Goal: Information Seeking & Learning: Find specific page/section

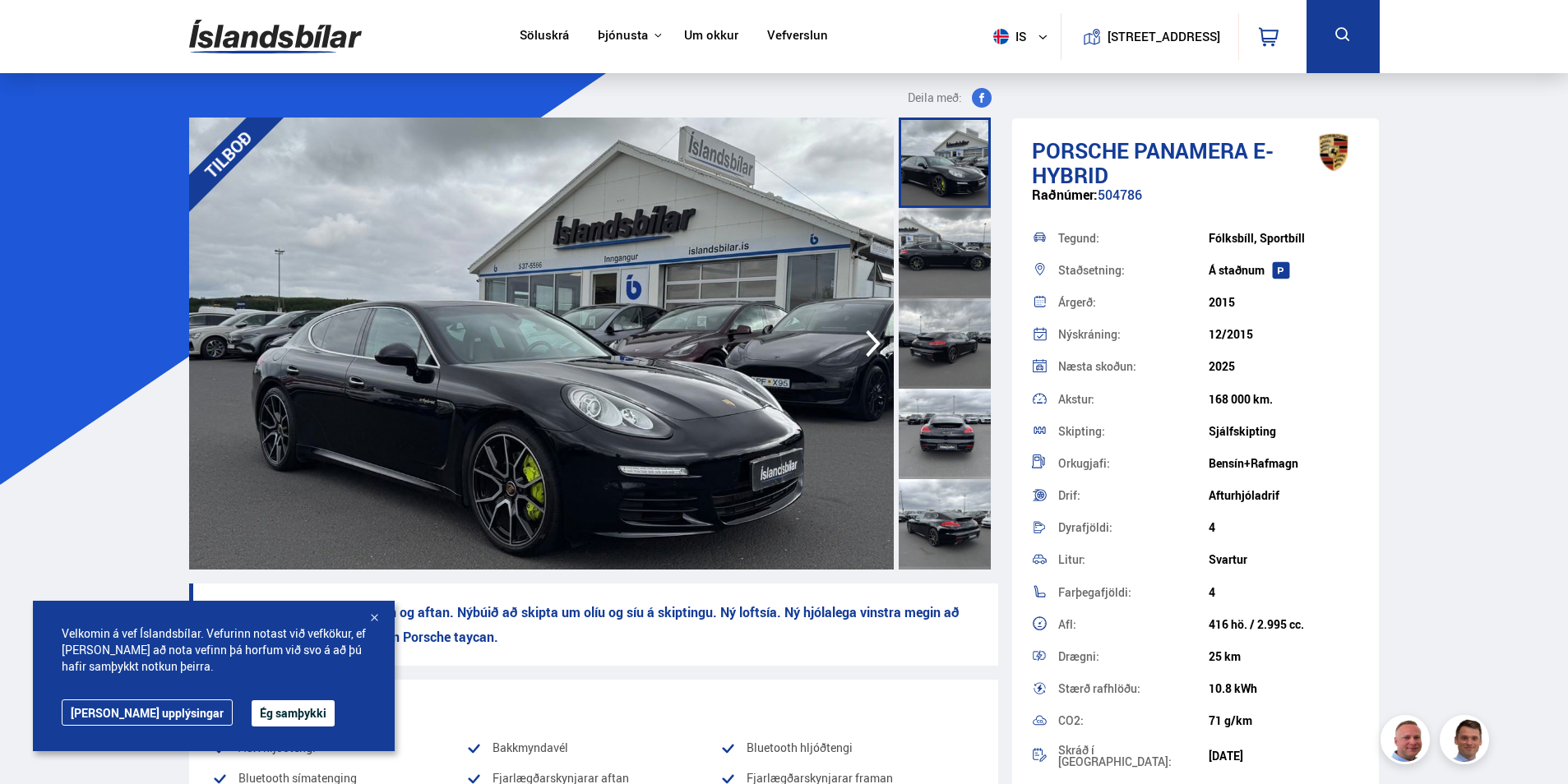
click at [1332, 33] on icon at bounding box center [1342, 35] width 21 height 21
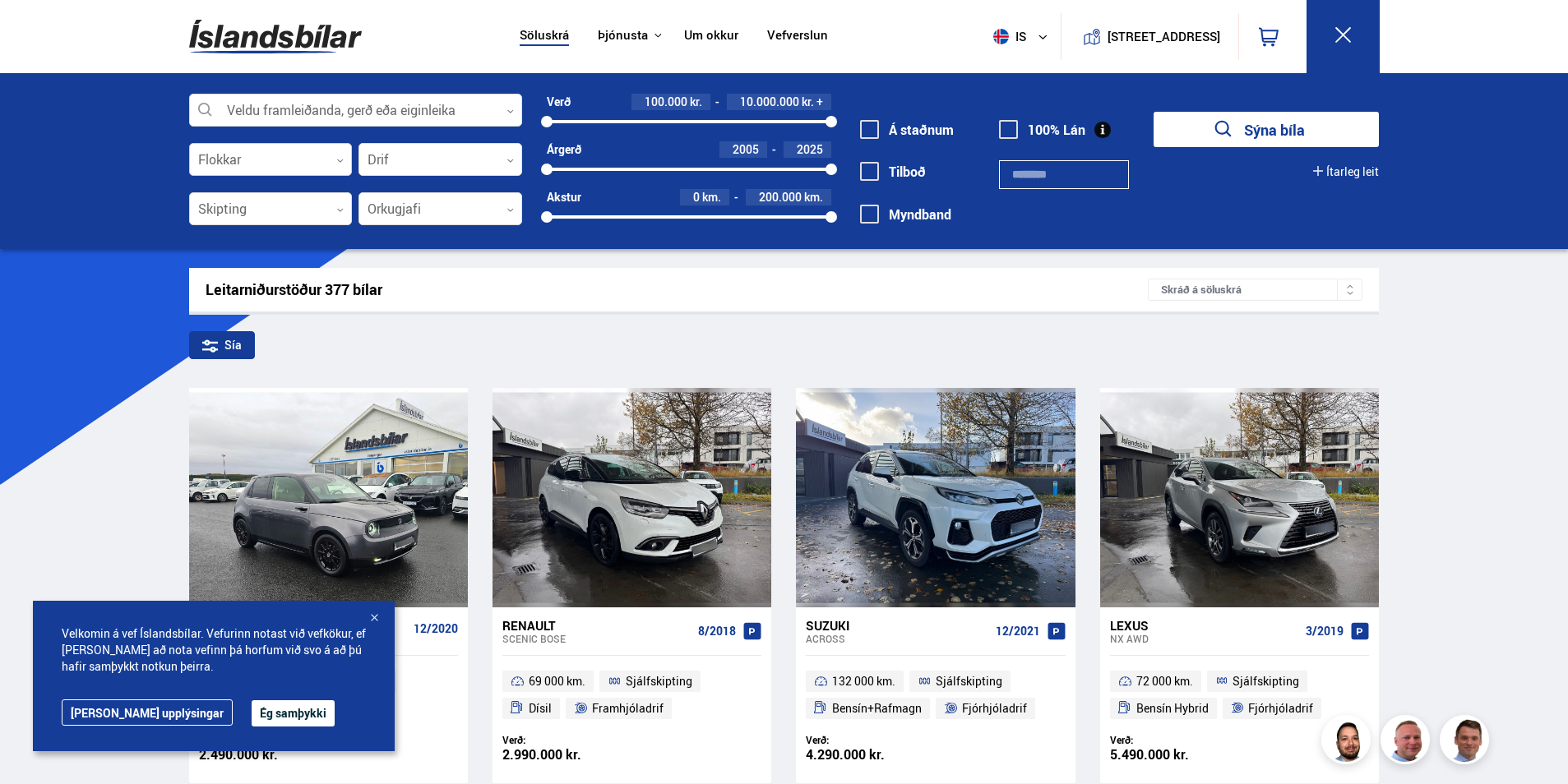
click at [230, 163] on div at bounding box center [271, 159] width 163 height 33
click at [1021, 44] on button "is" at bounding box center [1023, 36] width 74 height 49
click at [989, 92] on link "pl" at bounding box center [1012, 97] width 88 height 23
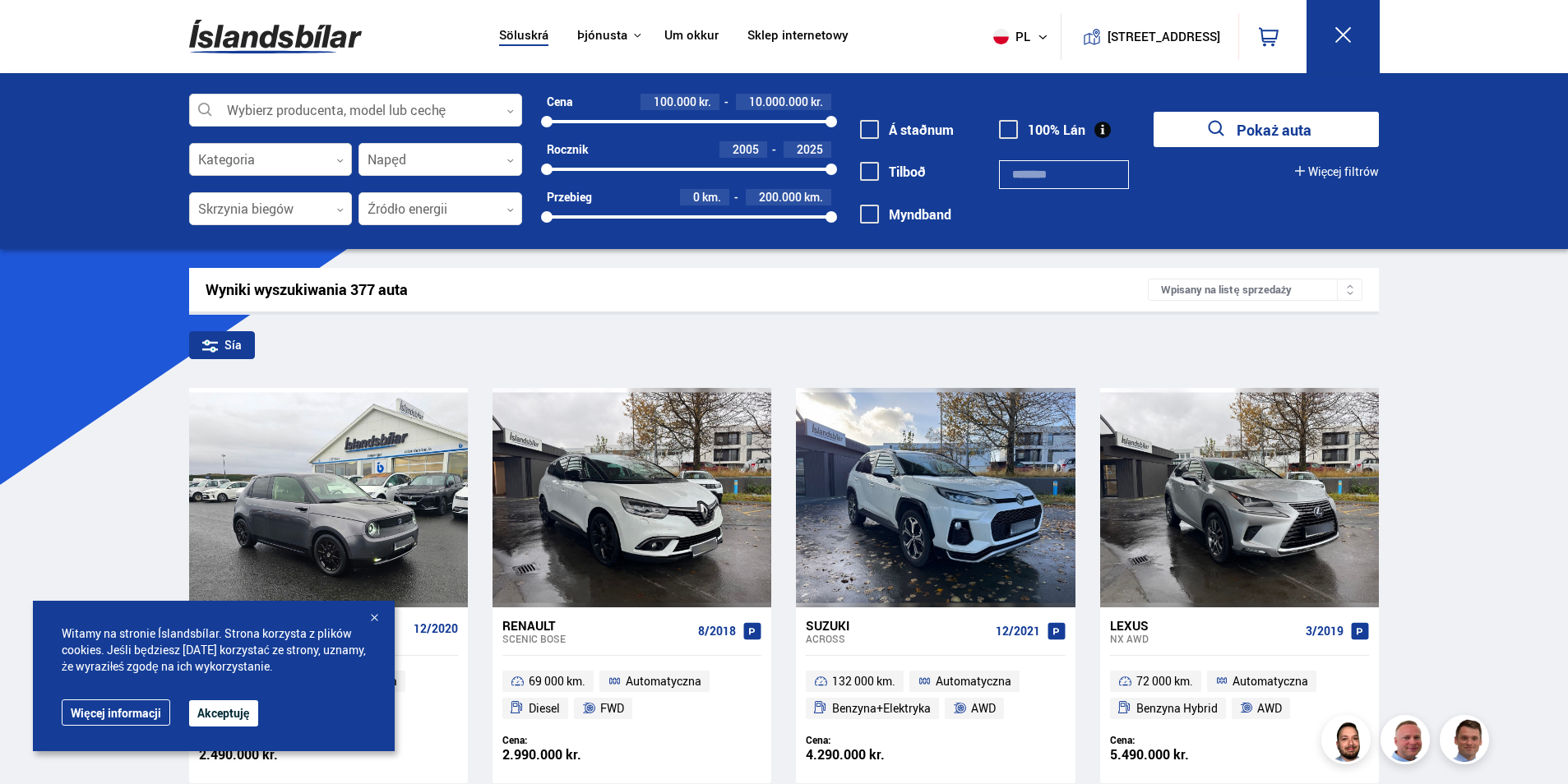
click at [316, 167] on div at bounding box center [271, 159] width 163 height 33
click at [131, 171] on div "Wybierz producenta, model lub cechę 0 Kategoria 0 Napęd 0 Skrzynia biegów 0 Źró…" at bounding box center [784, 160] width 1568 height 176
click at [276, 211] on div at bounding box center [271, 209] width 163 height 33
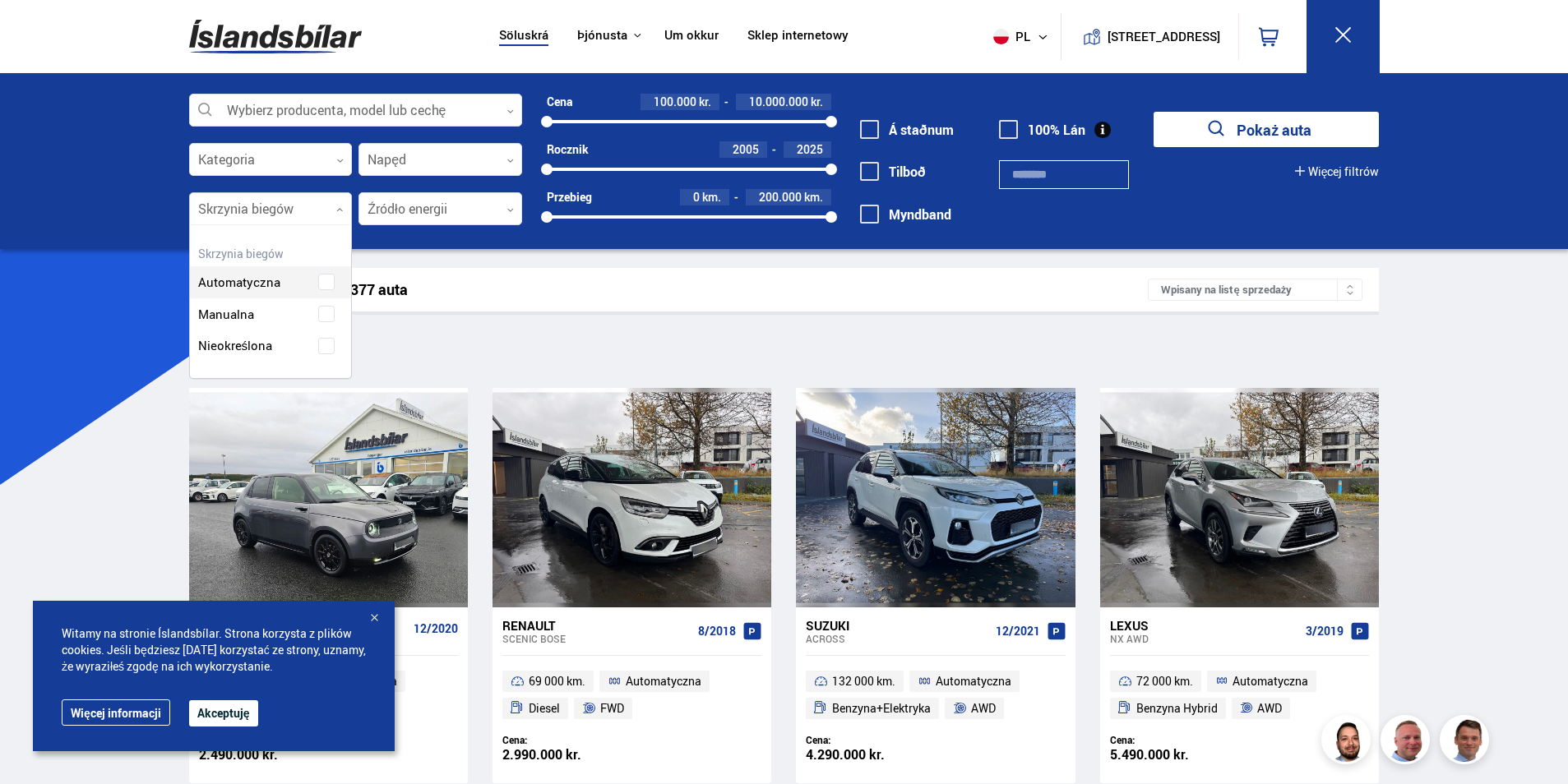
scroll to position [153, 161]
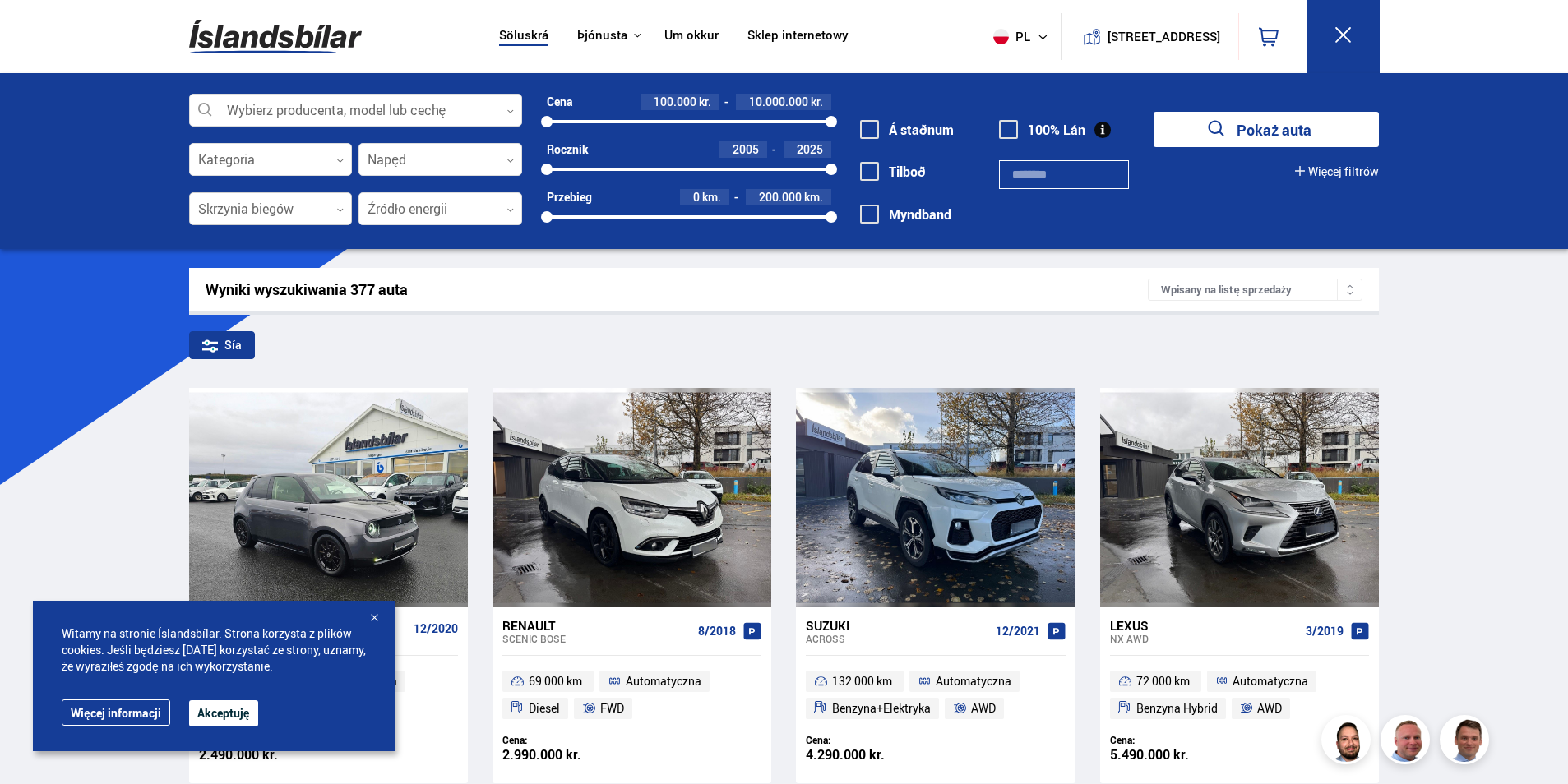
click at [276, 211] on div at bounding box center [271, 209] width 163 height 33
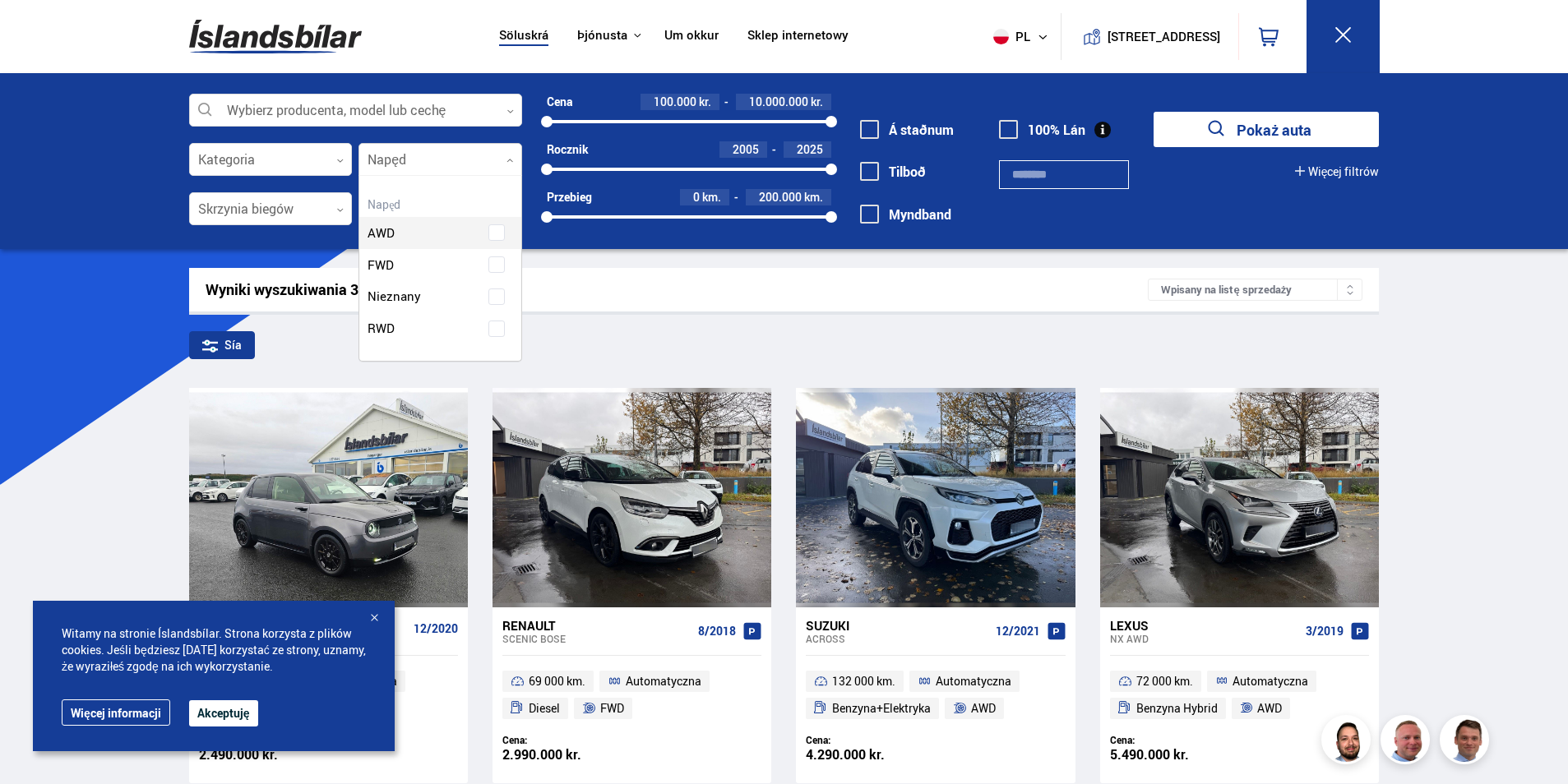
scroll to position [185, 161]
click at [388, 163] on div at bounding box center [440, 159] width 163 height 33
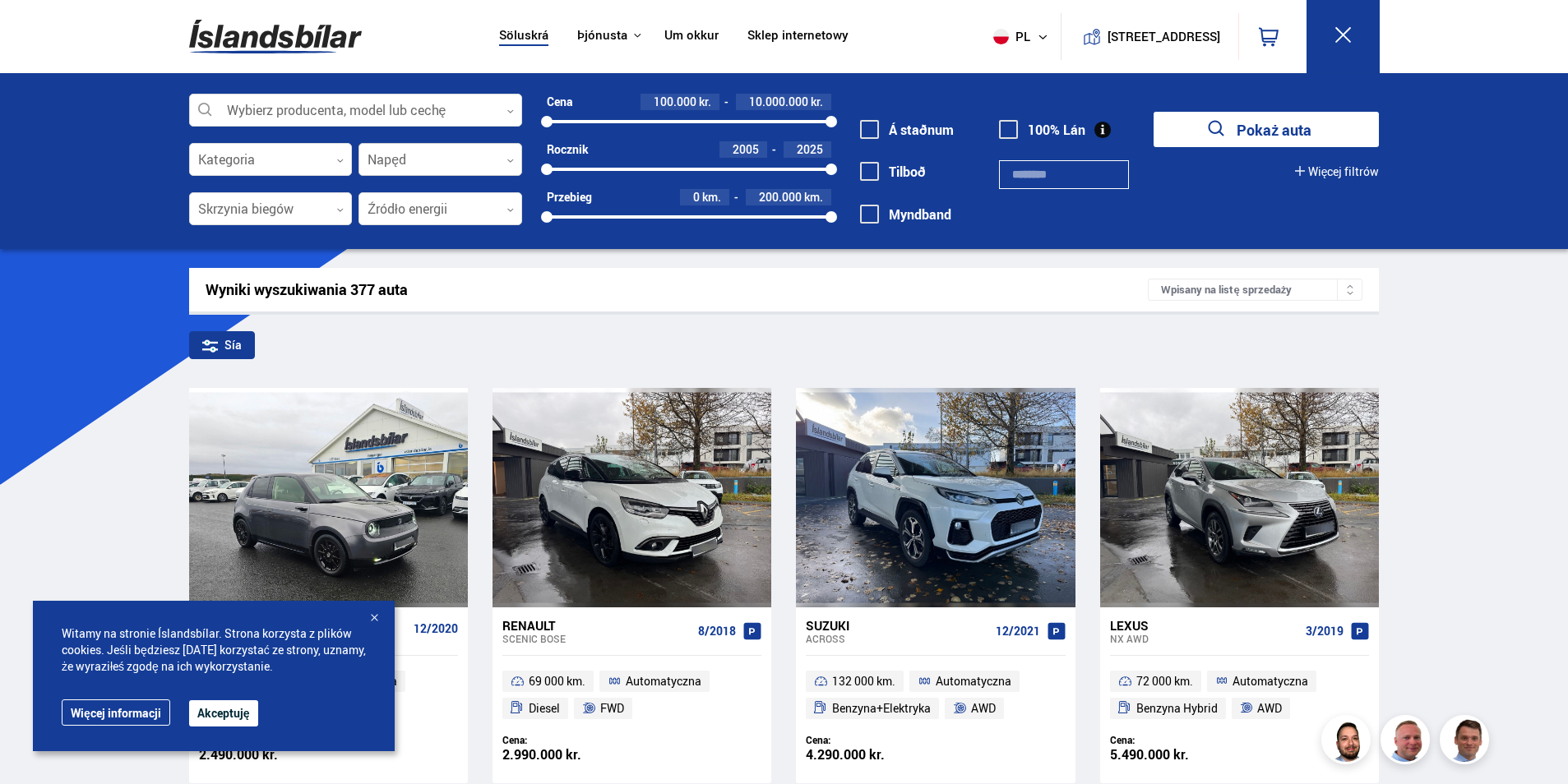
click at [388, 163] on div at bounding box center [440, 159] width 163 height 33
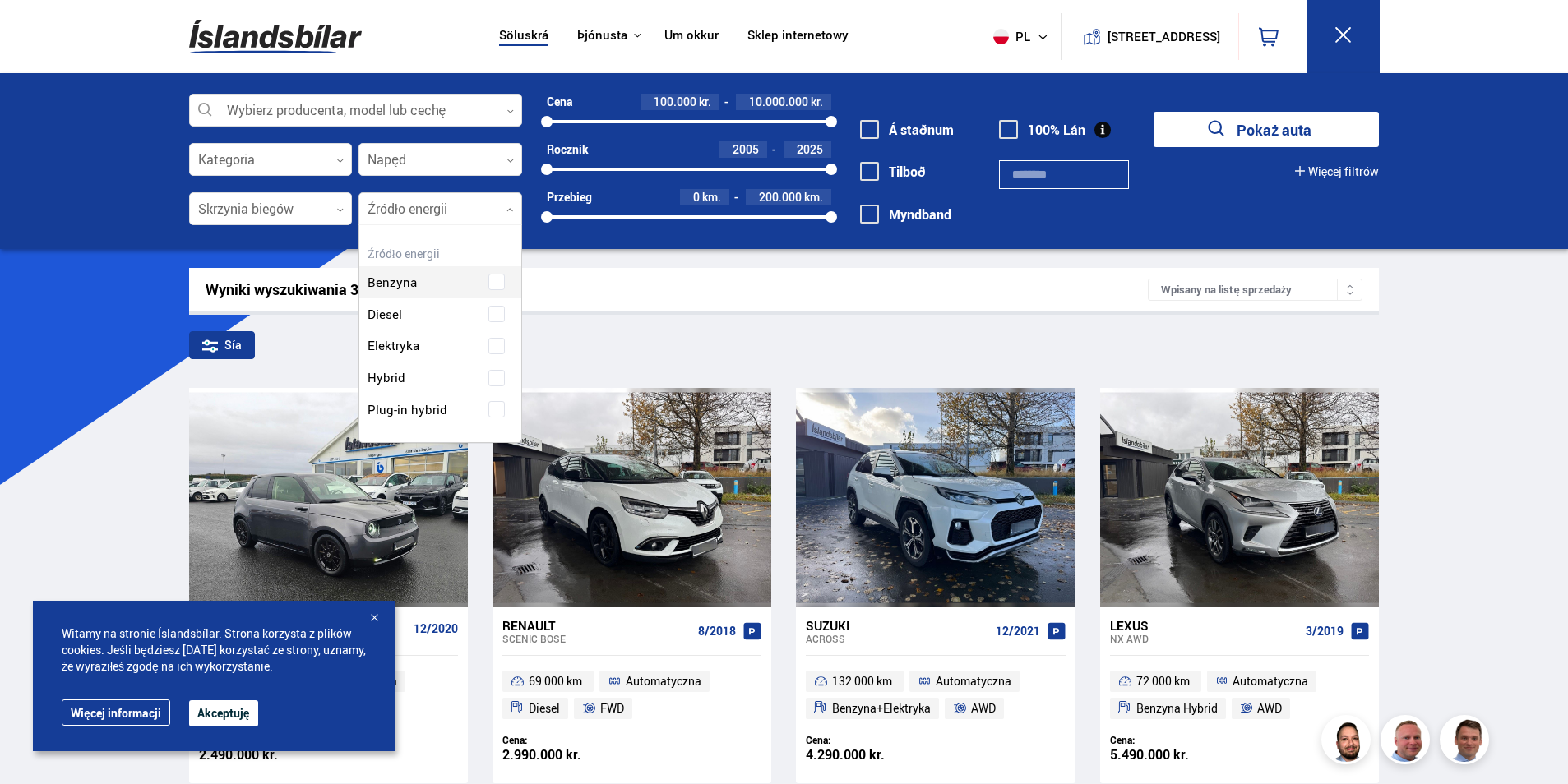
click at [389, 213] on div at bounding box center [440, 209] width 163 height 33
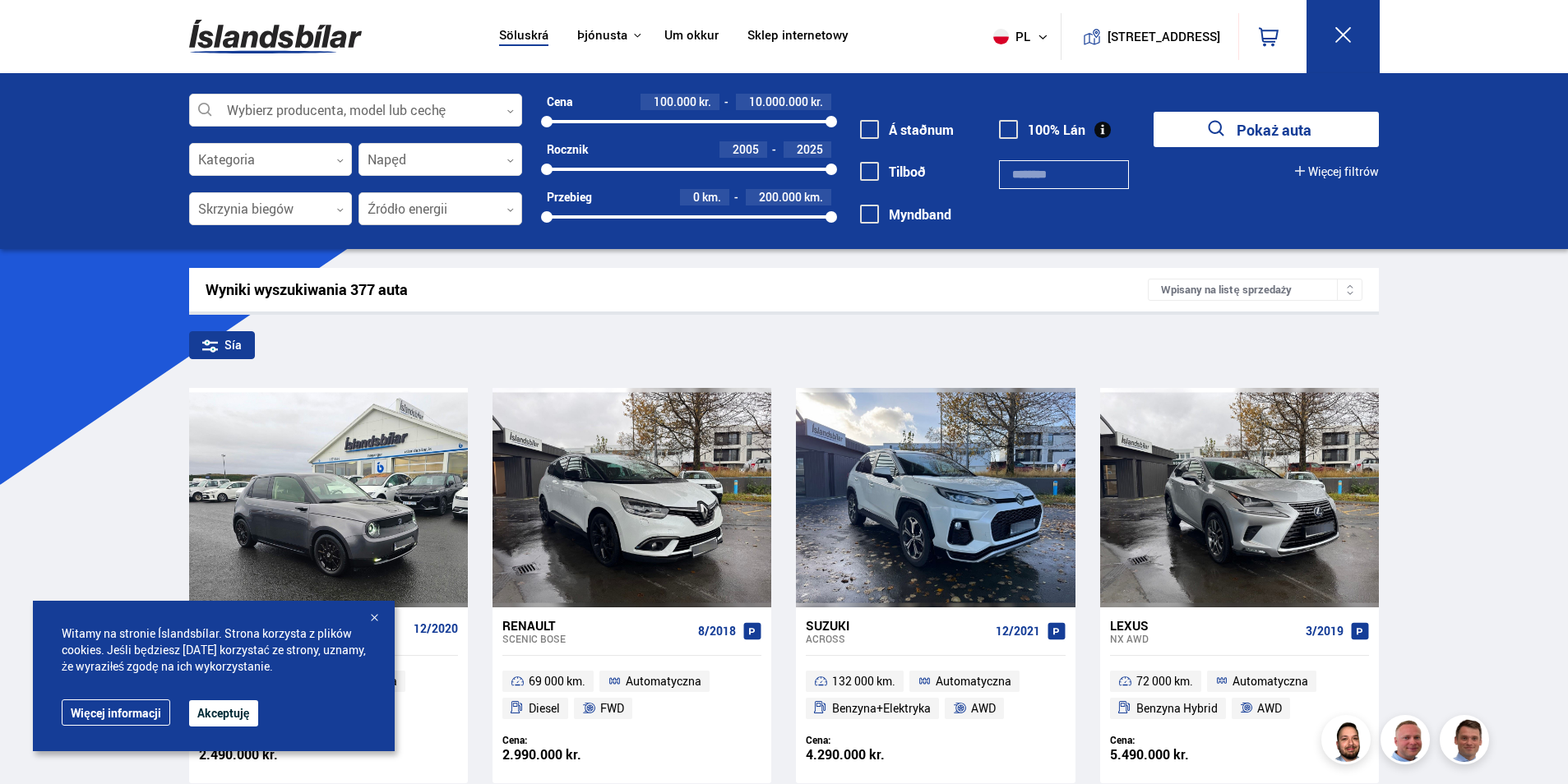
click at [389, 213] on div at bounding box center [440, 209] width 163 height 33
click at [1011, 41] on button "pl" at bounding box center [1023, 36] width 74 height 49
click at [979, 82] on div "is en pl" at bounding box center [1011, 82] width 97 height 59
click at [993, 89] on img at bounding box center [1001, 98] width 16 height 20
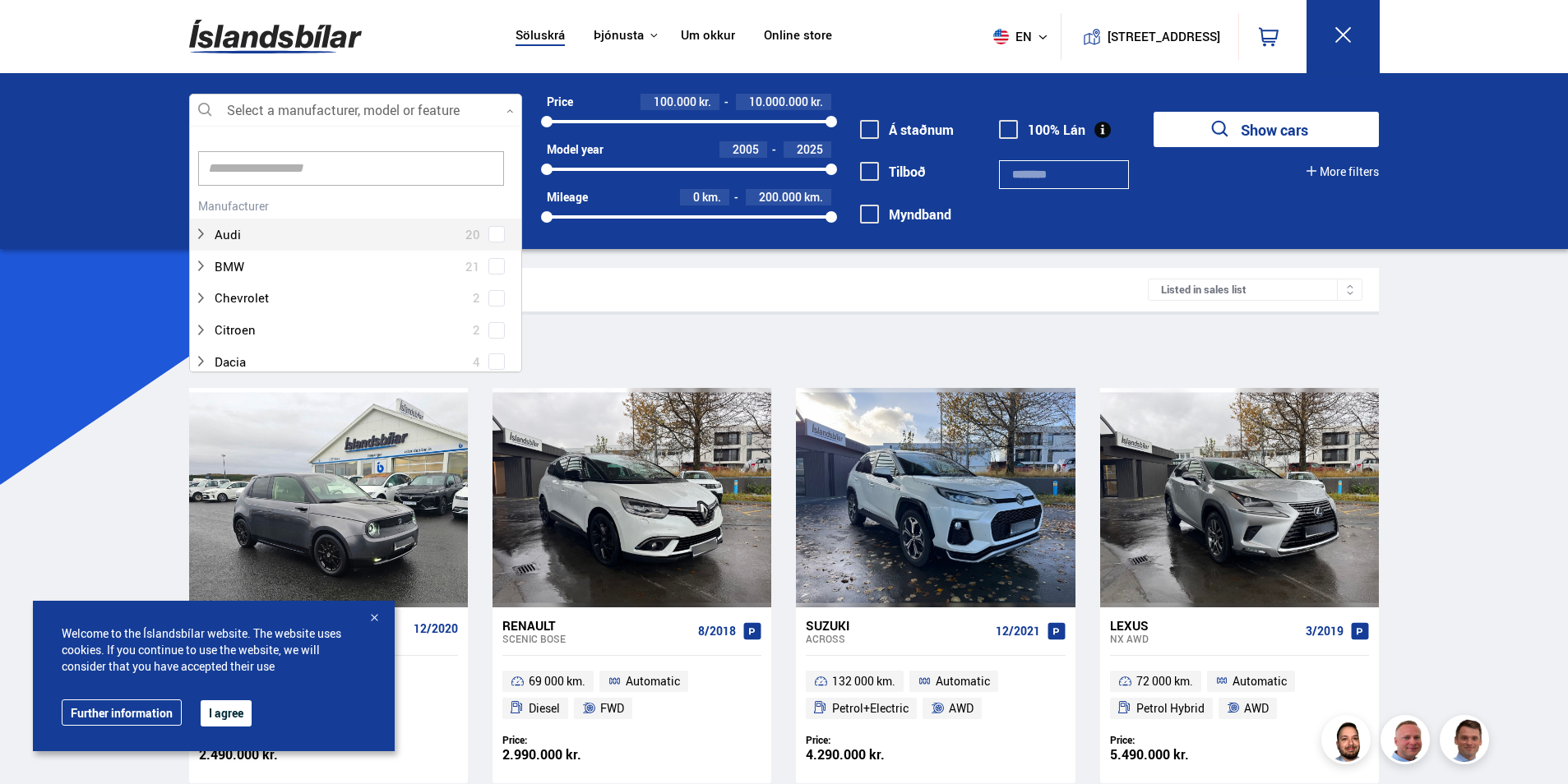
click at [314, 106] on div at bounding box center [355, 110] width 333 height 33
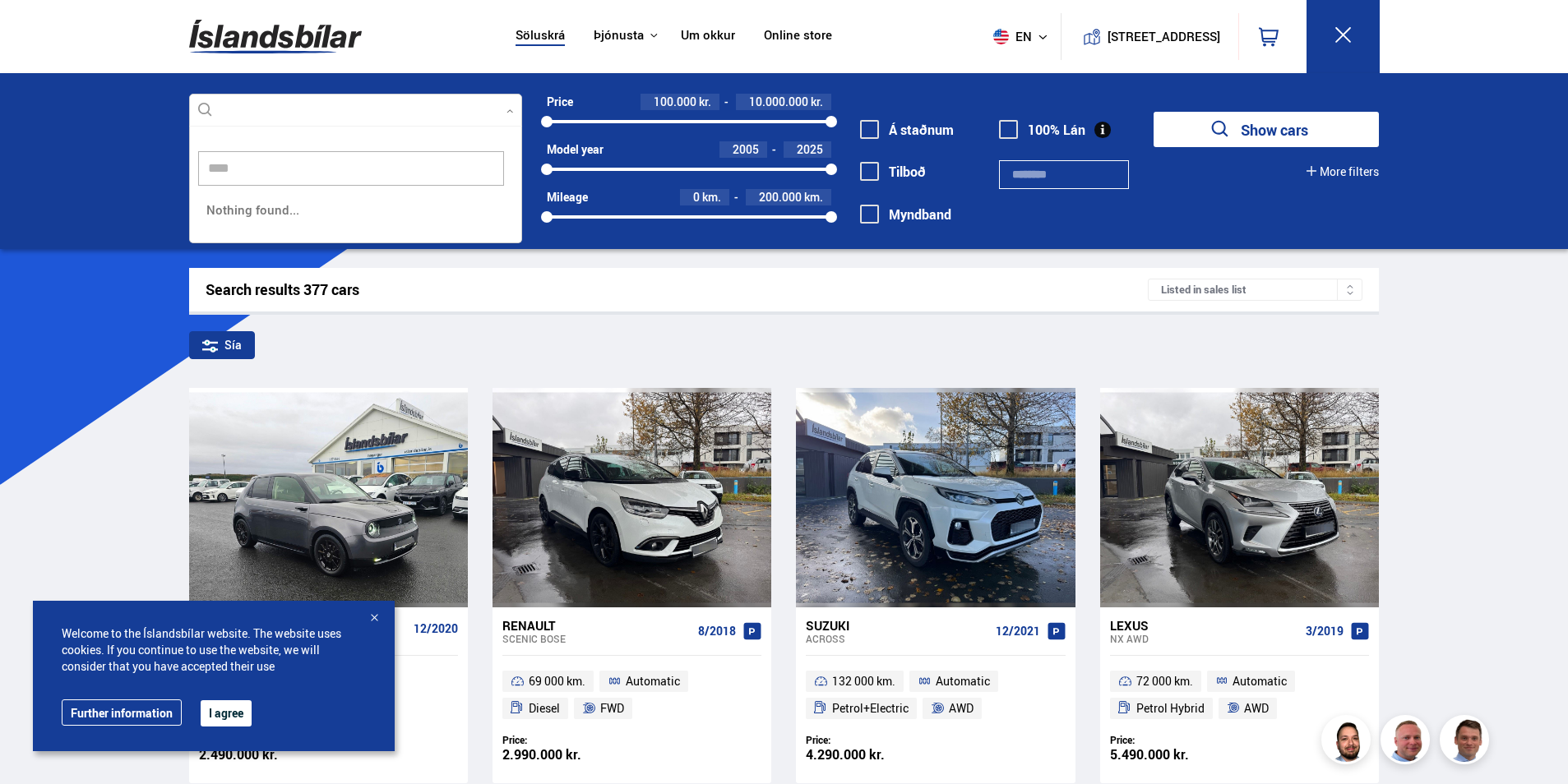
scroll to position [143, 335]
type input "*"
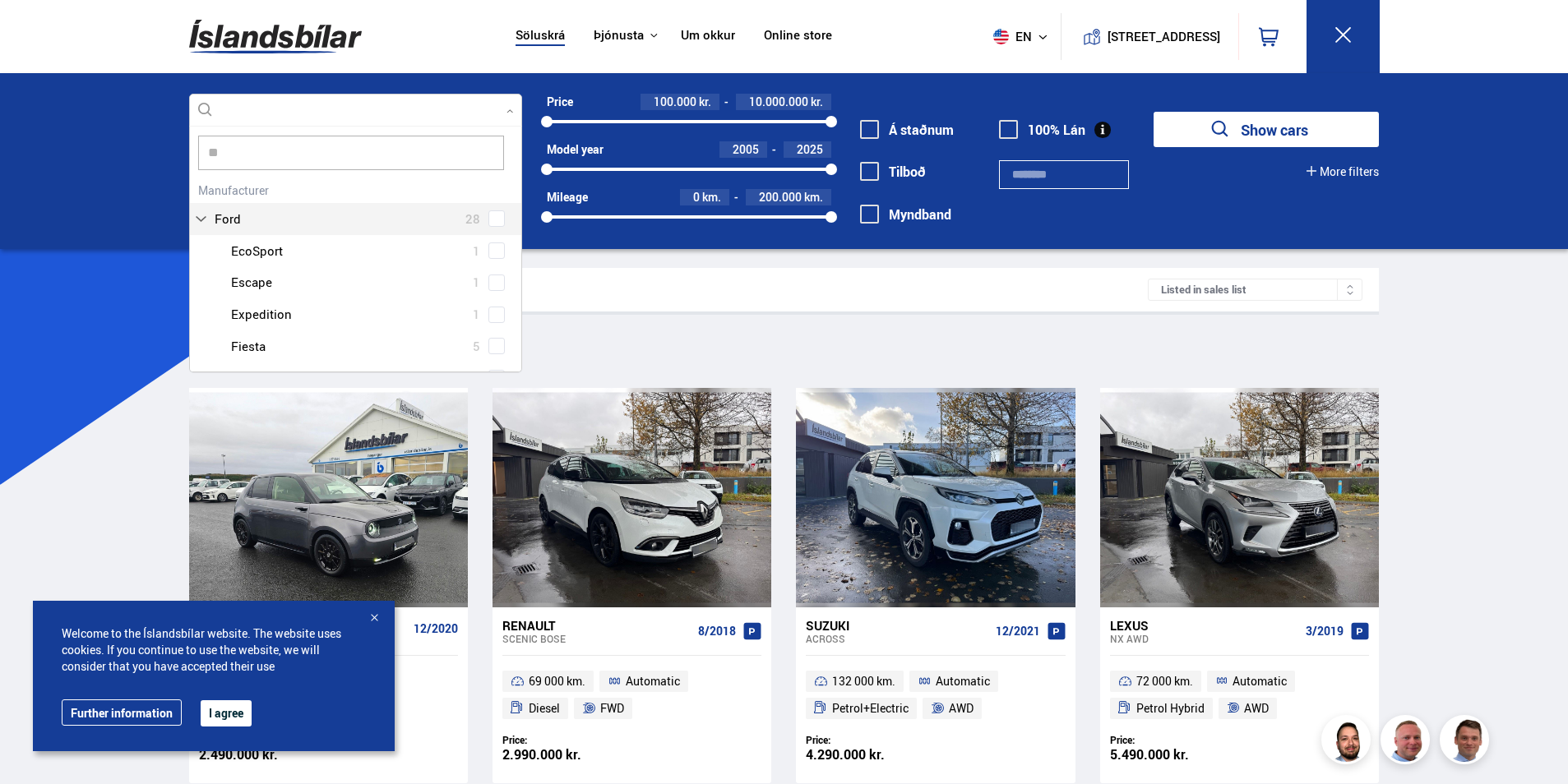
type input "***"
